Goal: Task Accomplishment & Management: Manage account settings

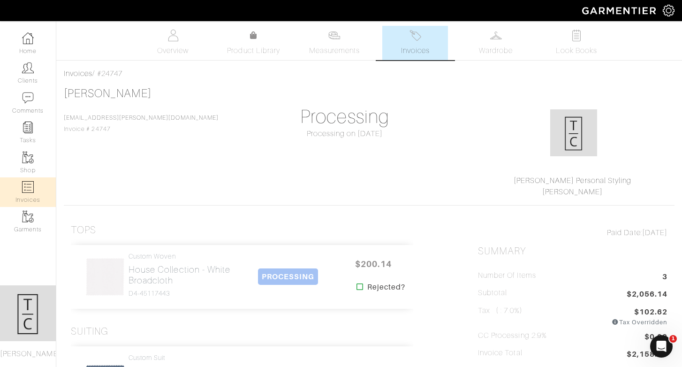
click at [29, 189] on img at bounding box center [28, 187] width 12 height 12
select select
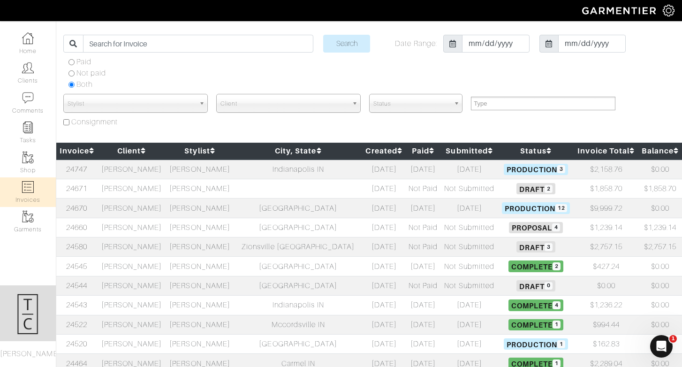
scroll to position [28, 0]
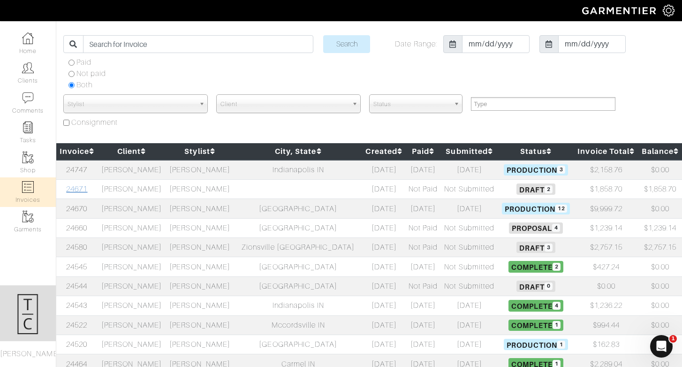
click at [85, 185] on link "24671" at bounding box center [76, 189] width 21 height 8
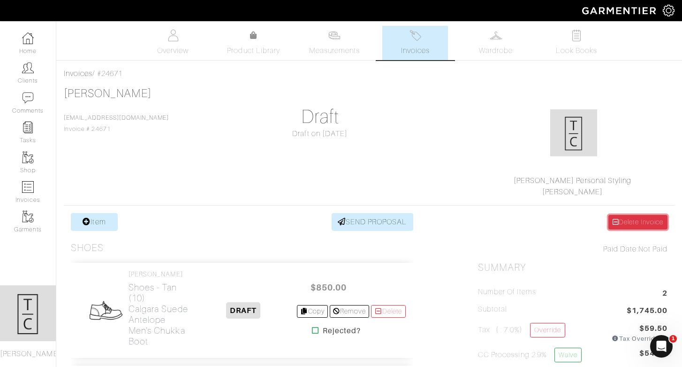
click at [646, 224] on link "Delete Invoice" at bounding box center [637, 222] width 59 height 15
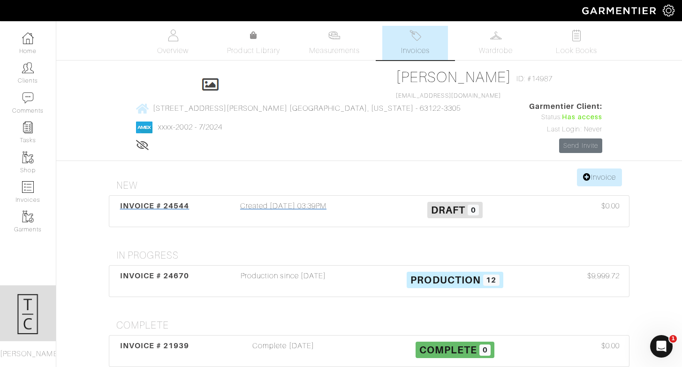
click at [181, 201] on span "INVOICE # 24544" at bounding box center [154, 205] width 69 height 9
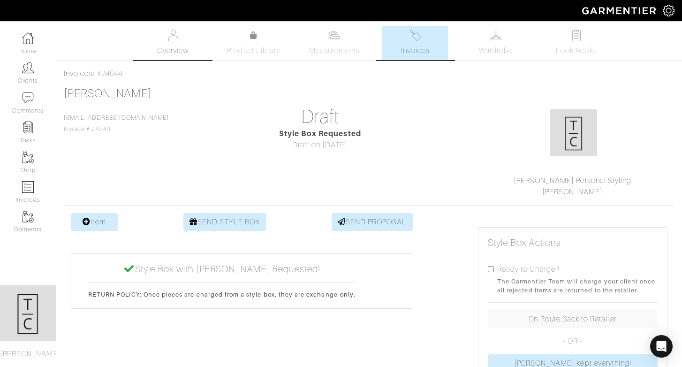
click at [189, 41] on link "Overview" at bounding box center [173, 43] width 66 height 34
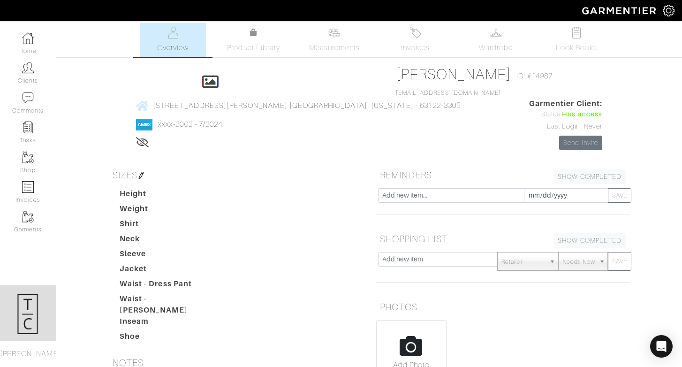
scroll to position [3, 0]
click at [418, 44] on span "Invoices" at bounding box center [415, 47] width 29 height 11
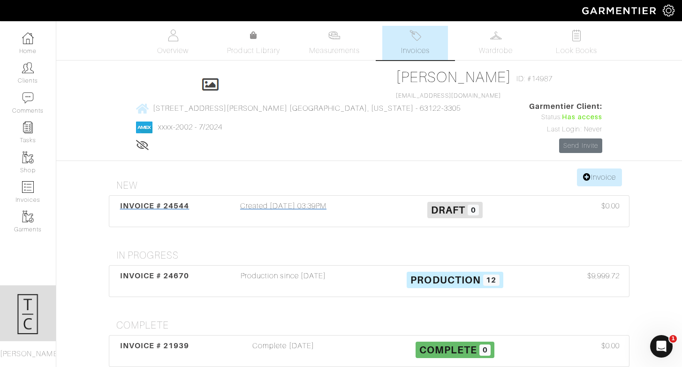
click at [268, 200] on div "Created 09/10/25 03:39PM" at bounding box center [283, 211] width 172 height 22
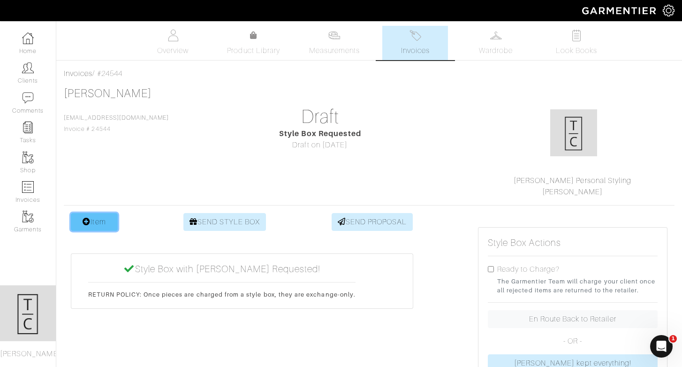
click at [113, 224] on link "Item" at bounding box center [94, 222] width 47 height 18
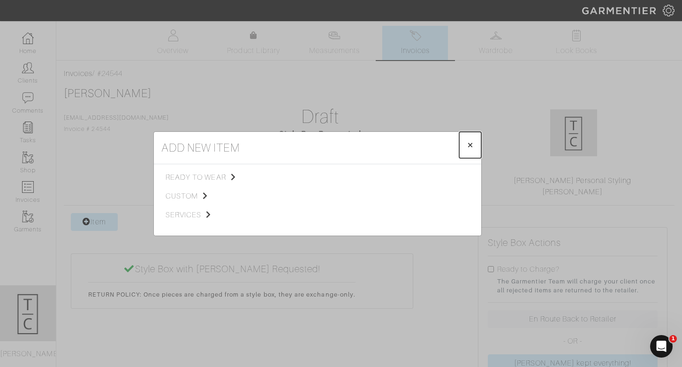
click at [471, 145] on span "×" at bounding box center [470, 144] width 7 height 13
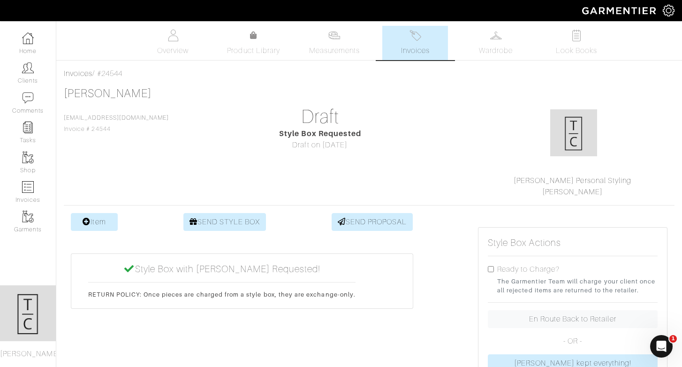
click at [391, 55] on link "Invoices" at bounding box center [415, 43] width 66 height 34
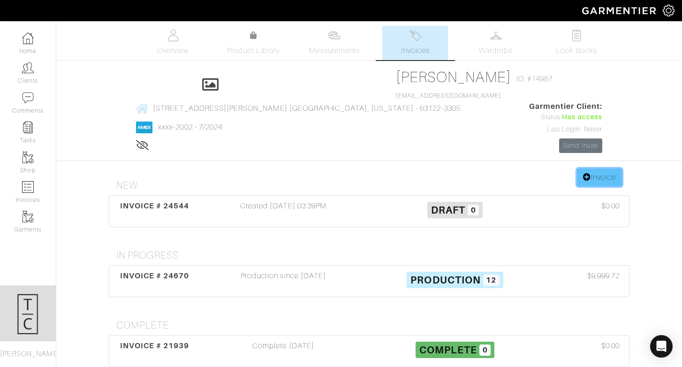
click at [600, 168] on link "Invoice" at bounding box center [599, 177] width 45 height 18
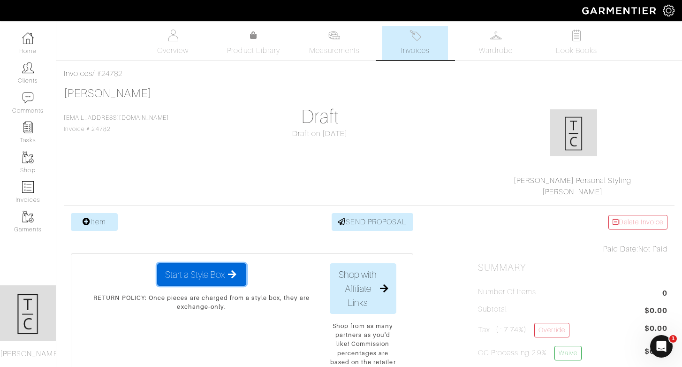
click at [213, 274] on span "Start a Style Box" at bounding box center [195, 274] width 60 height 14
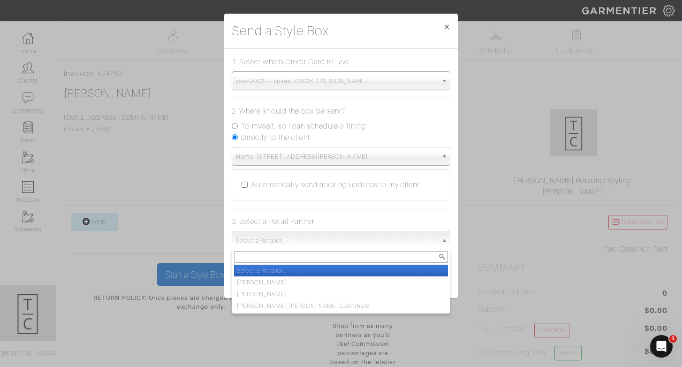
click at [321, 246] on span "Select a Retailer..." at bounding box center [337, 240] width 202 height 19
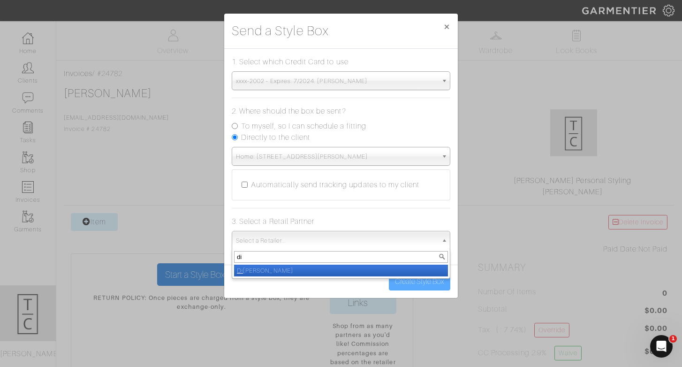
type input "di b"
select select "5167"
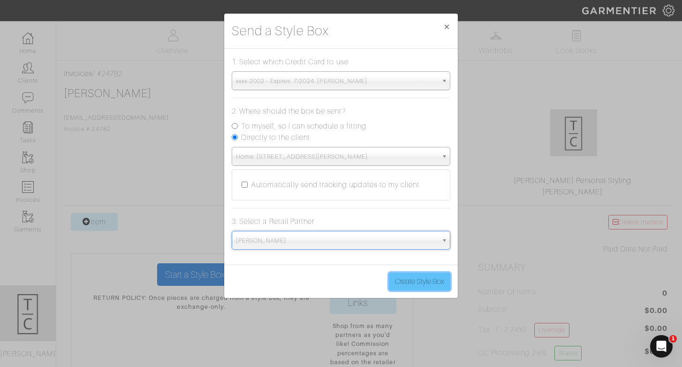
click at [410, 287] on button "Create Style Box" at bounding box center [419, 281] width 61 height 18
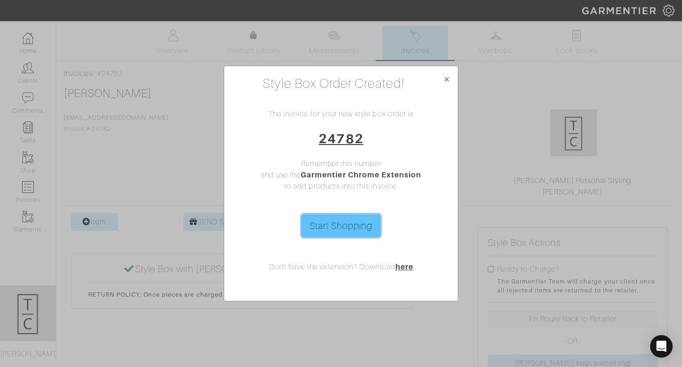
click at [348, 221] on link "Start Shopping" at bounding box center [341, 225] width 79 height 23
click at [450, 76] on button "×" at bounding box center [447, 79] width 22 height 26
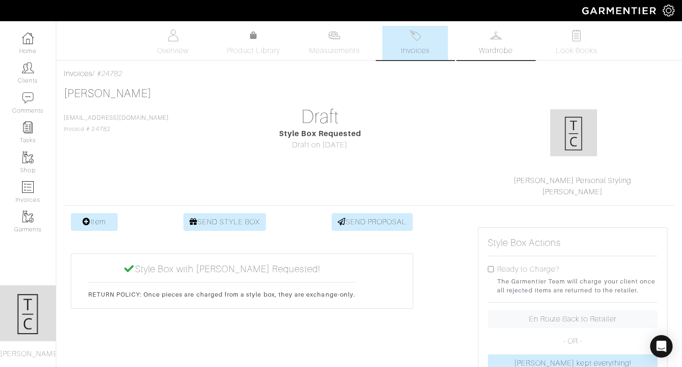
click at [515, 27] on link "Wardrobe" at bounding box center [496, 43] width 66 height 34
click at [504, 41] on link "Wardrobe" at bounding box center [496, 43] width 66 height 34
click at [507, 47] on span "Wardrobe" at bounding box center [496, 50] width 34 height 11
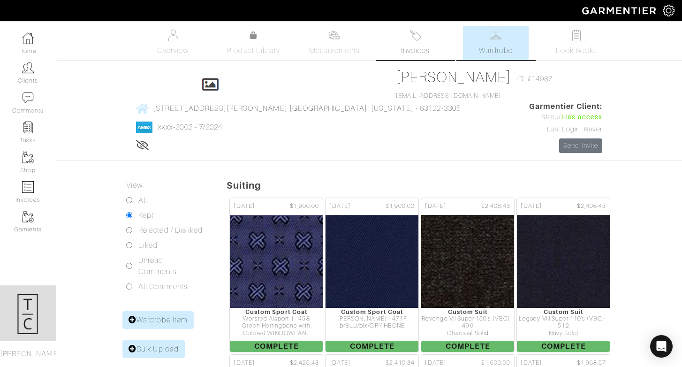
click at [410, 49] on span "Invoices" at bounding box center [415, 50] width 29 height 11
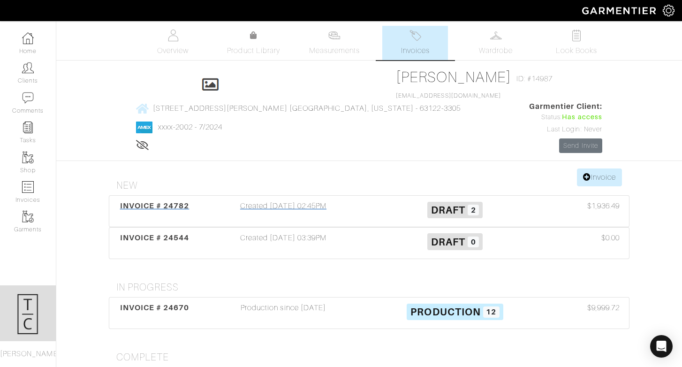
click at [170, 201] on span "INVOICE # 24782" at bounding box center [154, 205] width 69 height 9
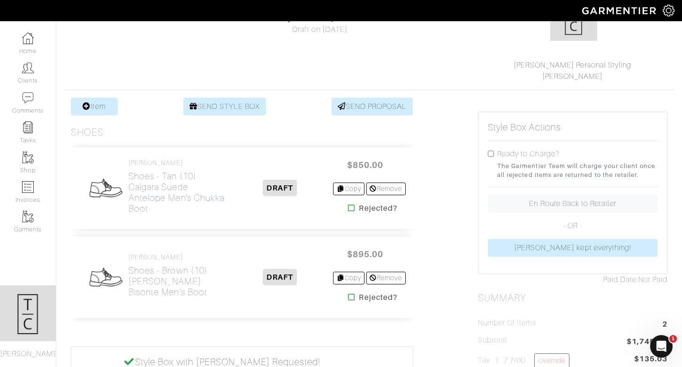
scroll to position [116, 0]
click at [242, 100] on link "SEND STYLE BOX" at bounding box center [224, 106] width 83 height 18
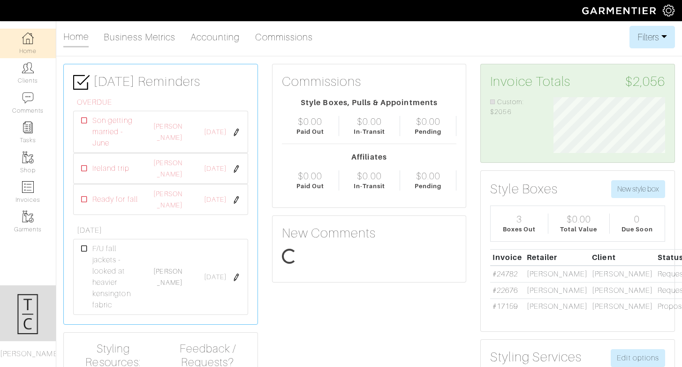
scroll to position [56, 126]
click at [21, 66] on link "Clients" at bounding box center [28, 73] width 56 height 30
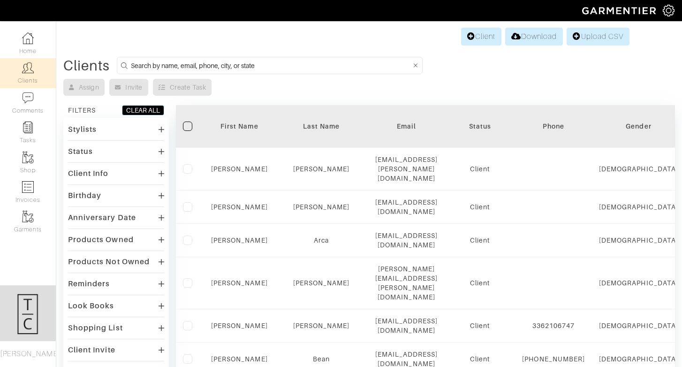
drag, startPoint x: 166, startPoint y: 65, endPoint x: 168, endPoint y: 58, distance: 8.0
click at [166, 65] on input at bounding box center [271, 66] width 280 height 12
type input "[PERSON_NAME]"
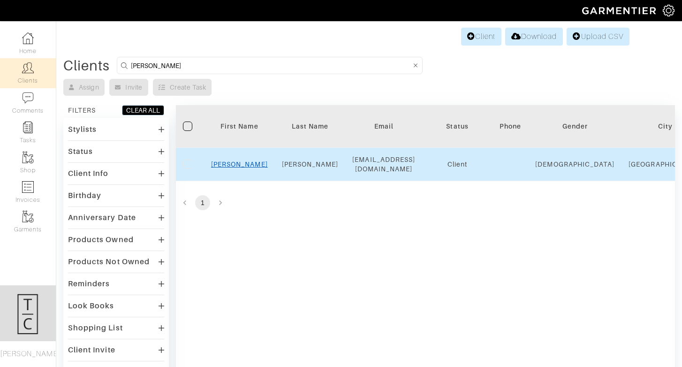
click at [234, 162] on link "[PERSON_NAME]" at bounding box center [239, 164] width 57 height 8
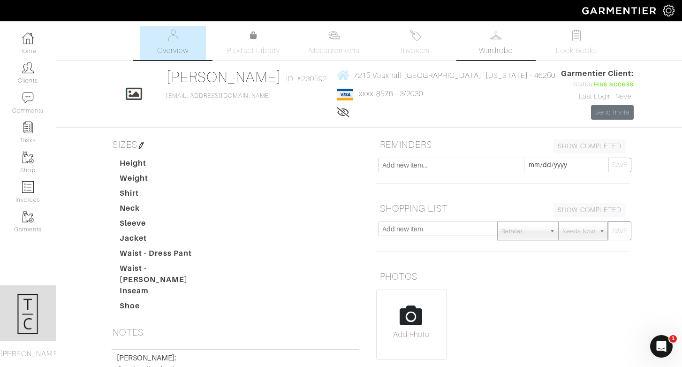
click at [499, 38] on img at bounding box center [496, 36] width 12 height 12
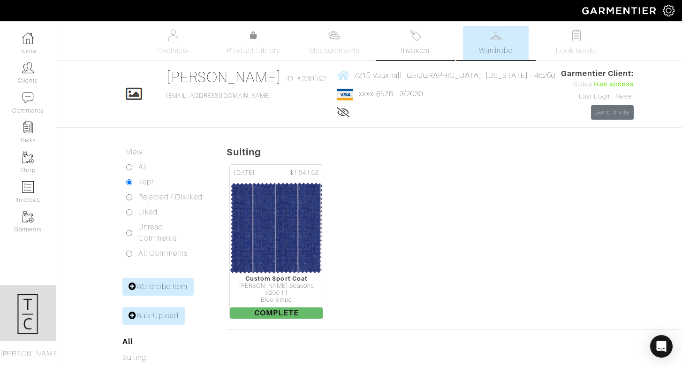
click at [407, 42] on link "Invoices" at bounding box center [415, 43] width 66 height 34
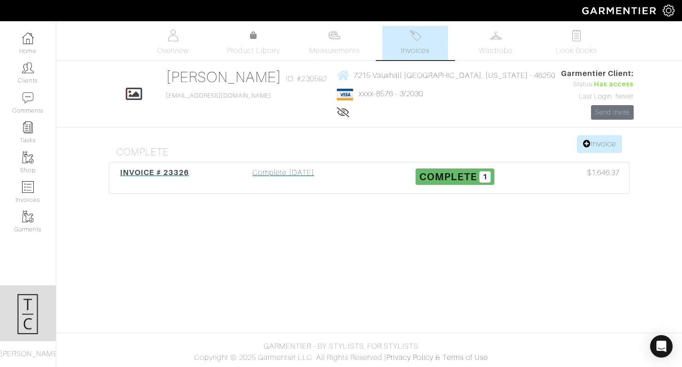
click at [175, 164] on div "INVOICE # 23326 Complete [DATE] Complete 1 $1,646.37" at bounding box center [369, 177] width 520 height 31
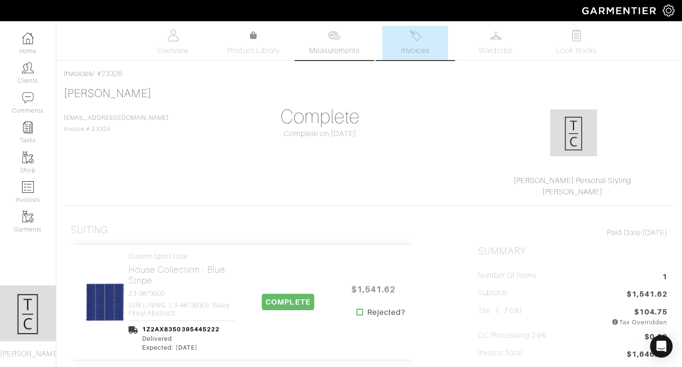
click at [346, 33] on link "Measurements" at bounding box center [335, 43] width 66 height 34
